Goal: Task Accomplishment & Management: Manage account settings

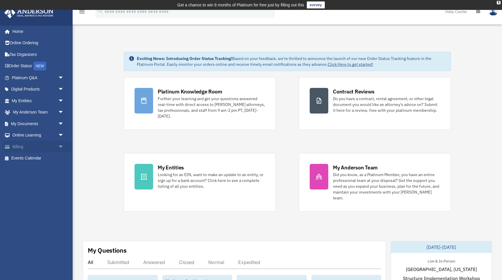
click at [62, 147] on span "arrow_drop_down" at bounding box center [64, 147] width 12 height 12
click at [491, 14] on img at bounding box center [493, 11] width 9 height 8
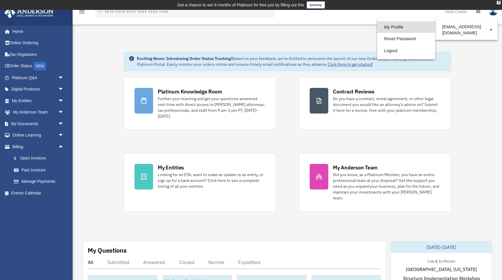
click at [398, 29] on link "My Profile" at bounding box center [406, 27] width 58 height 12
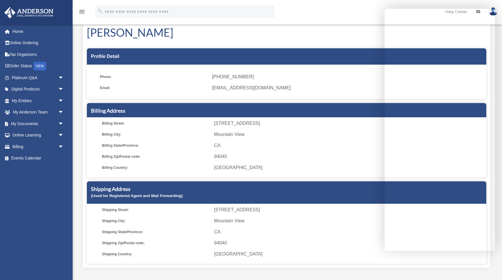
scroll to position [28, 0]
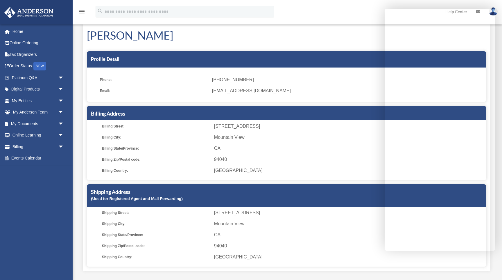
click at [376, 17] on div "menu search Site Menu add salitajr@gmail.com My Profile Reset Password Logout H…" at bounding box center [251, 14] width 494 height 20
